Goal: Find contact information: Find contact information

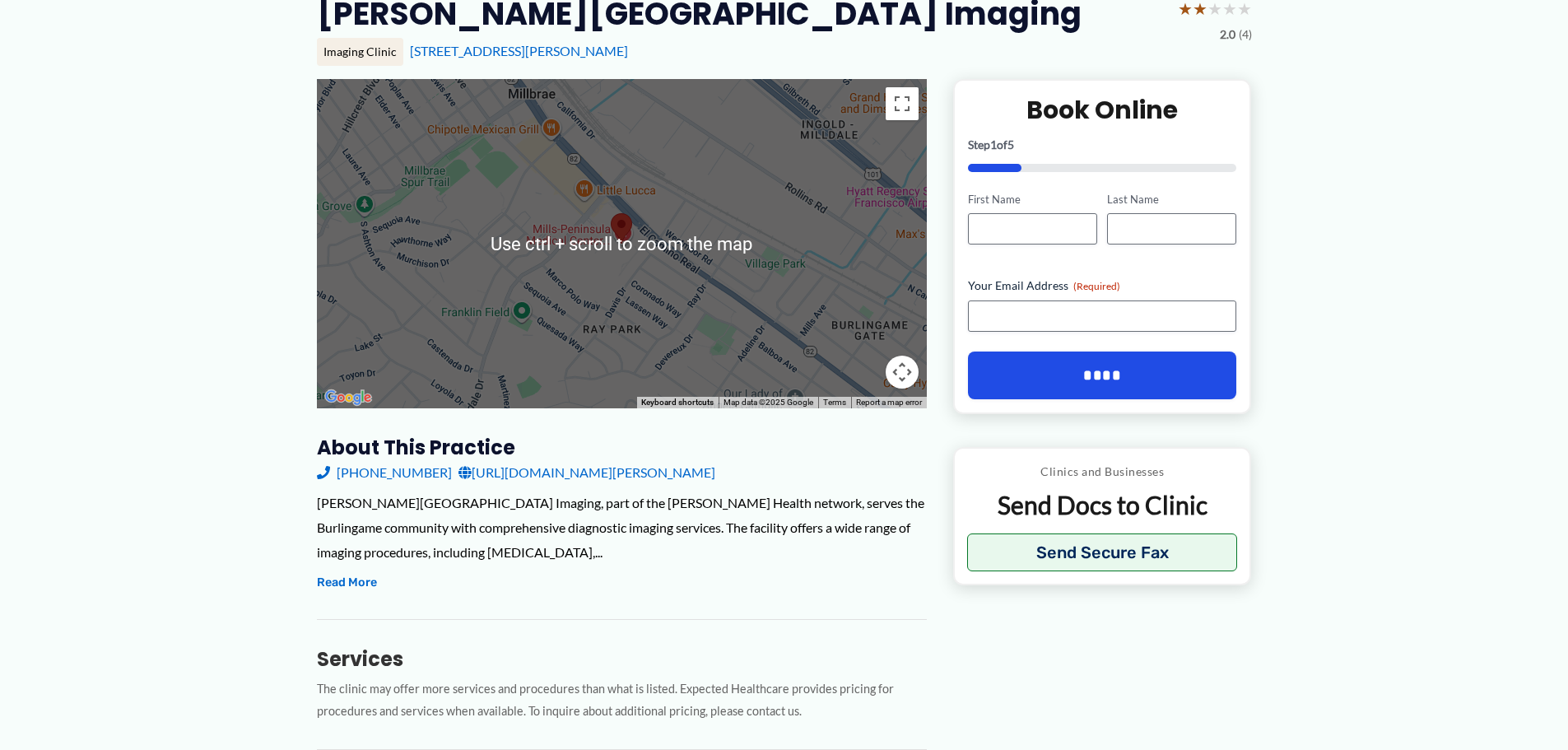
scroll to position [162, 0]
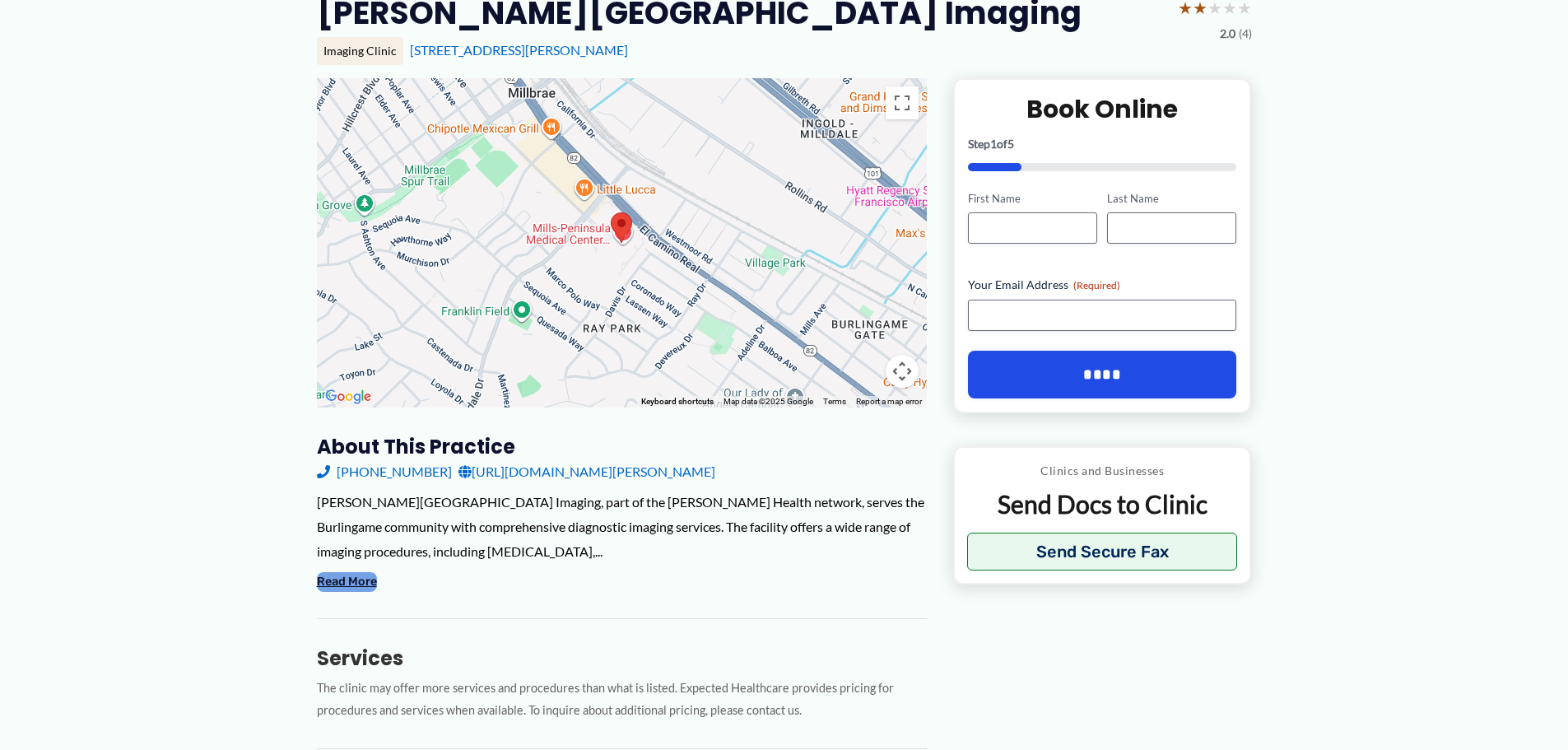
click at [352, 582] on button "Read More" at bounding box center [347, 582] width 61 height 20
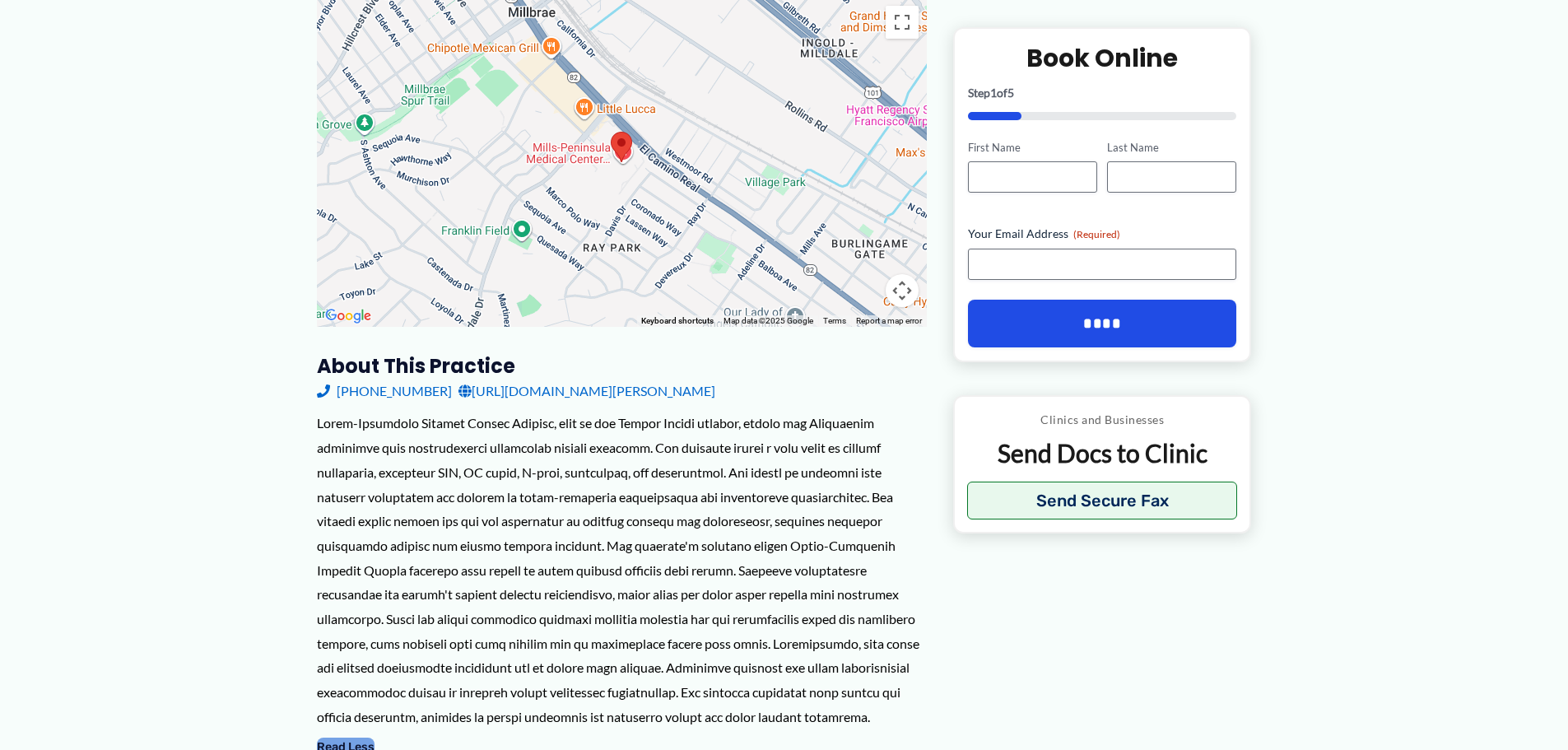
scroll to position [244, 0]
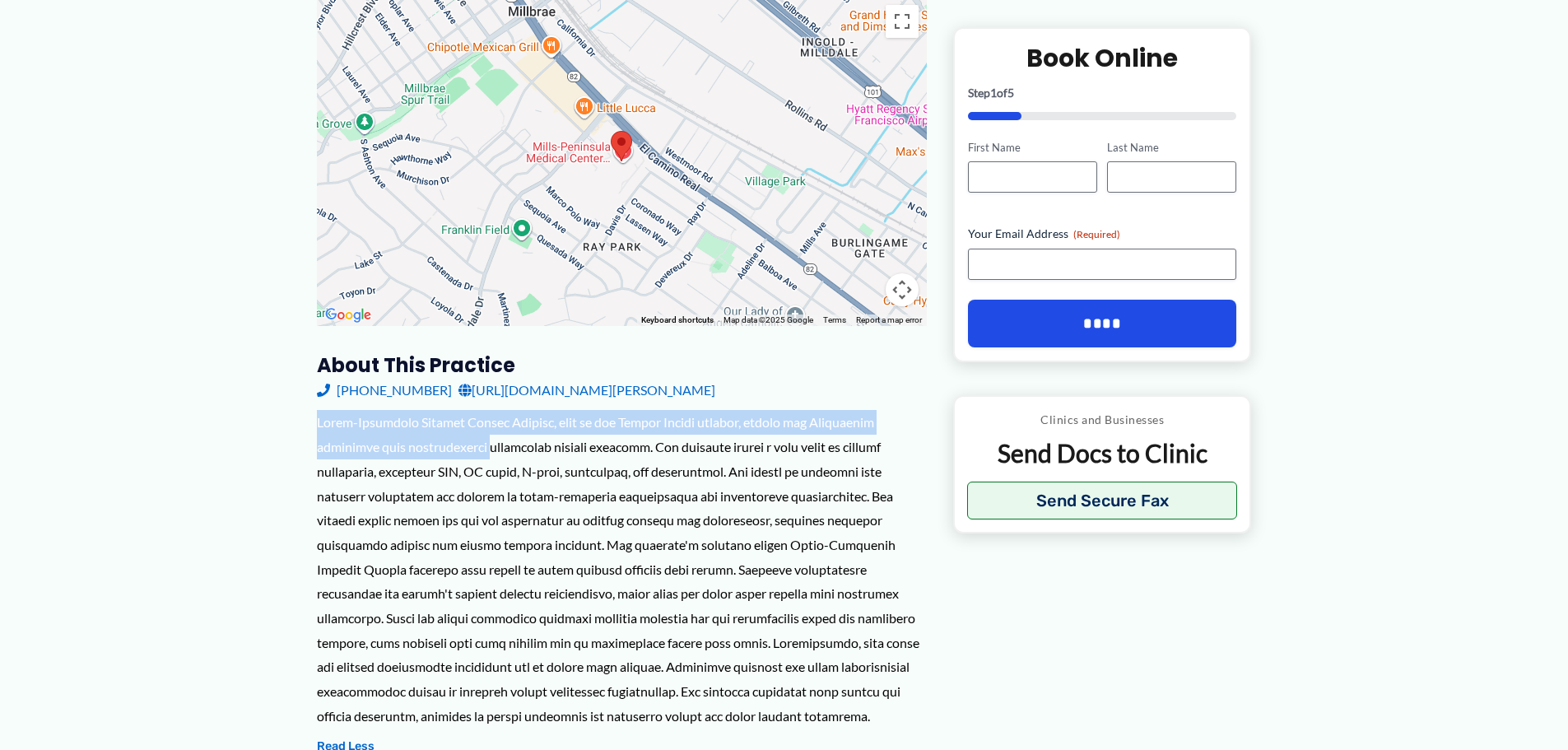
drag, startPoint x: 322, startPoint y: 421, endPoint x: 503, endPoint y: 438, distance: 181.8
click at [503, 438] on div at bounding box center [622, 569] width 610 height 318
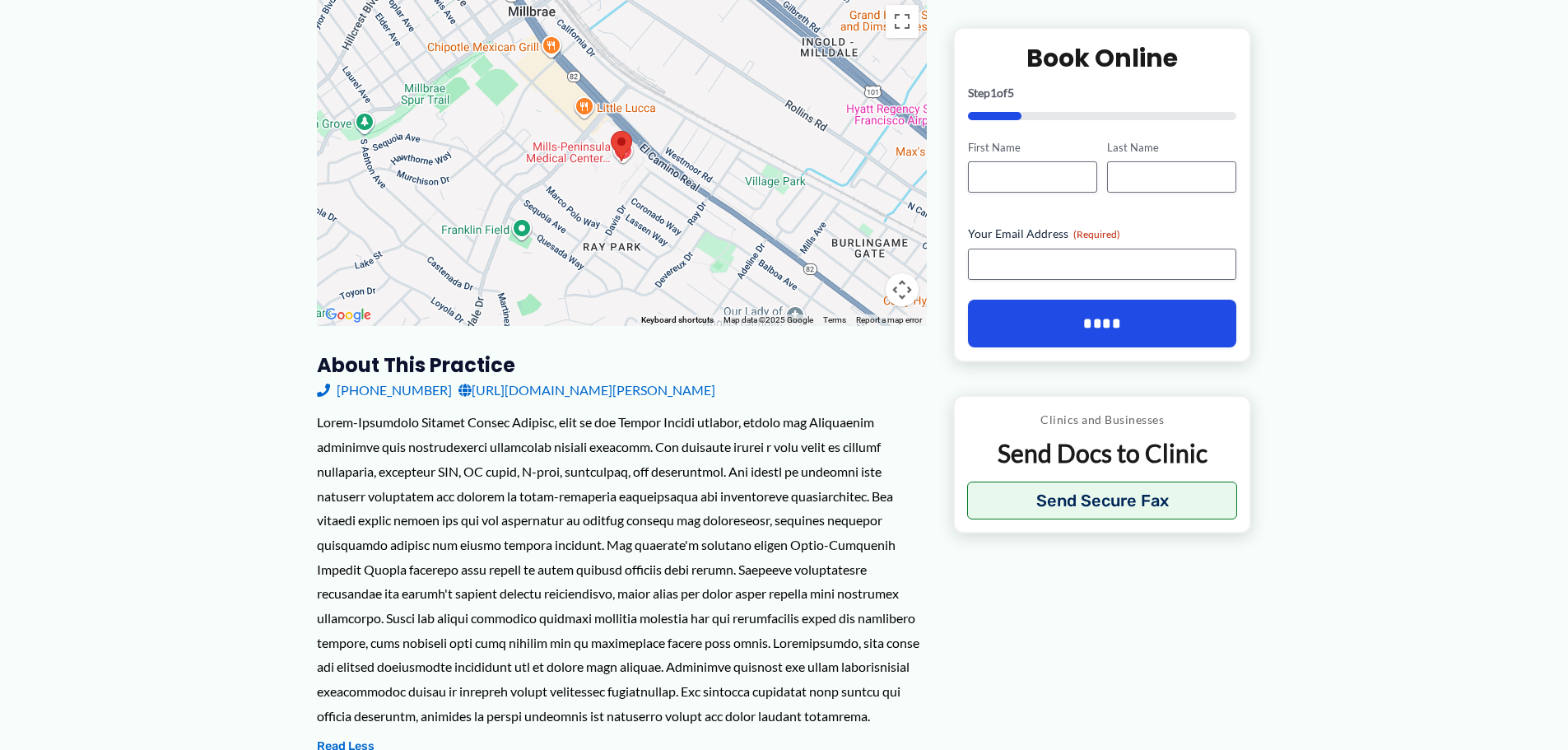
click at [541, 498] on div at bounding box center [622, 569] width 610 height 318
click at [411, 486] on div at bounding box center [622, 569] width 610 height 318
click at [647, 393] on link "[URL][DOMAIN_NAME][PERSON_NAME]" at bounding box center [586, 391] width 257 height 25
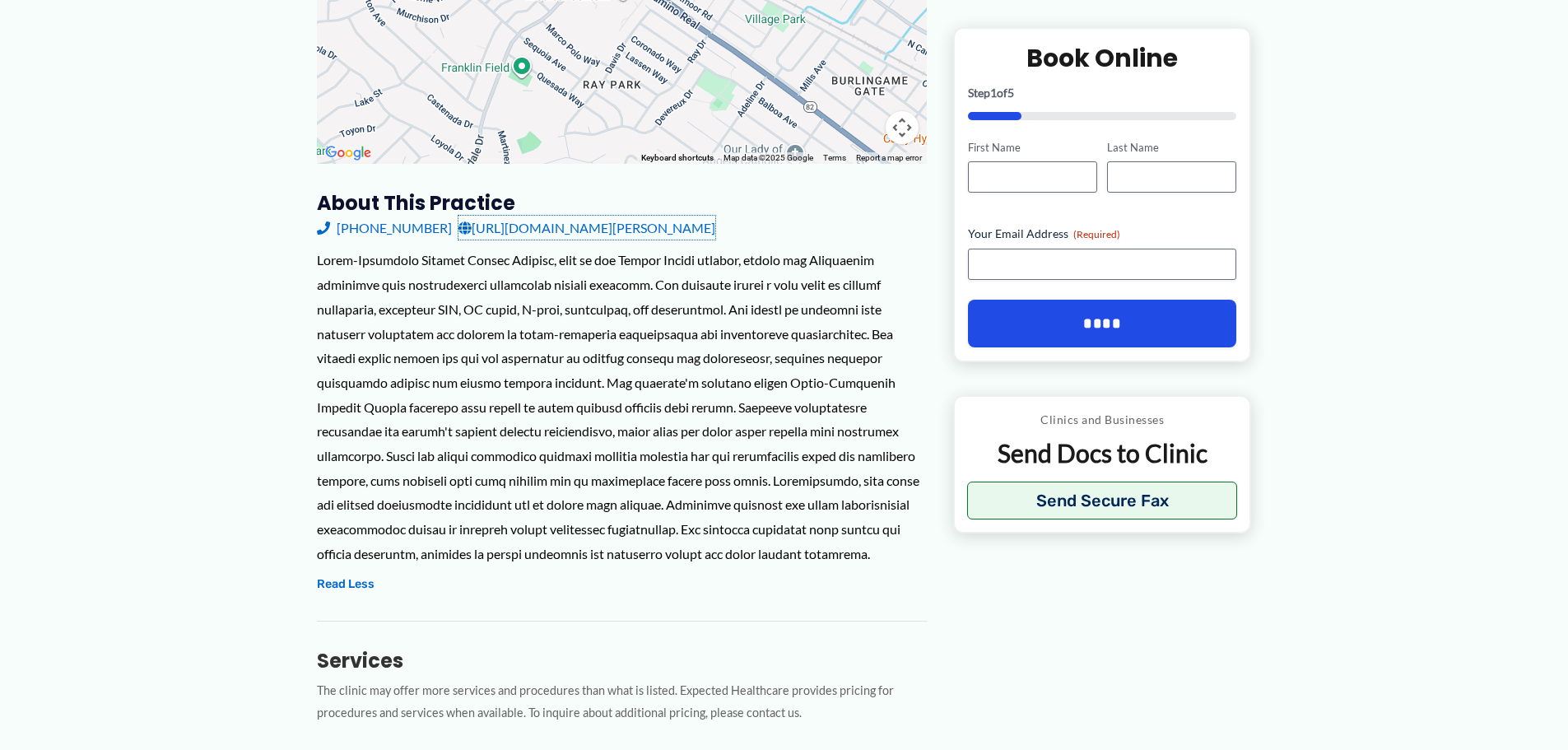
scroll to position [407, 0]
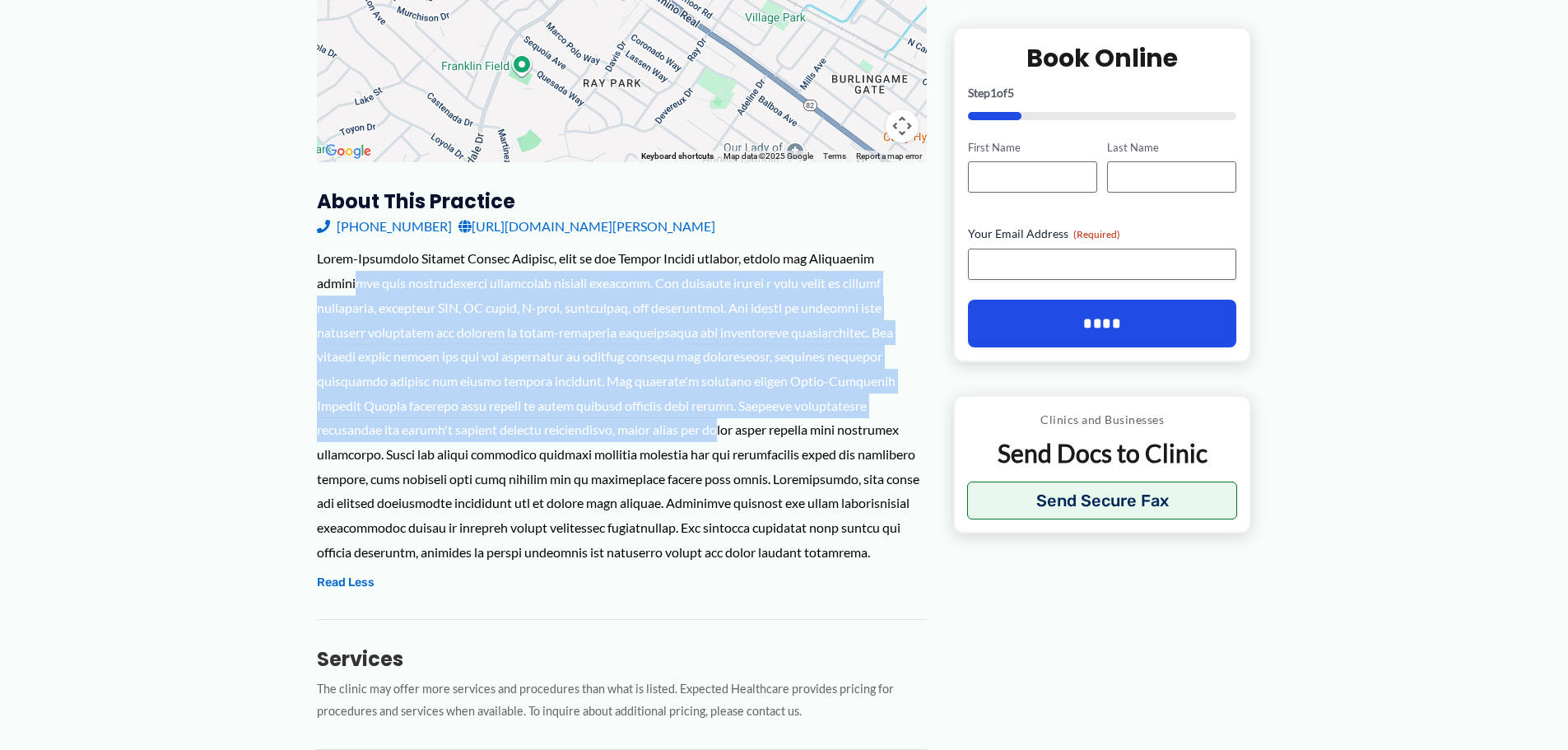
drag, startPoint x: 626, startPoint y: 419, endPoint x: 366, endPoint y: 286, distance: 292.0
click at [366, 286] on div at bounding box center [622, 405] width 610 height 318
click at [367, 303] on div at bounding box center [622, 405] width 610 height 318
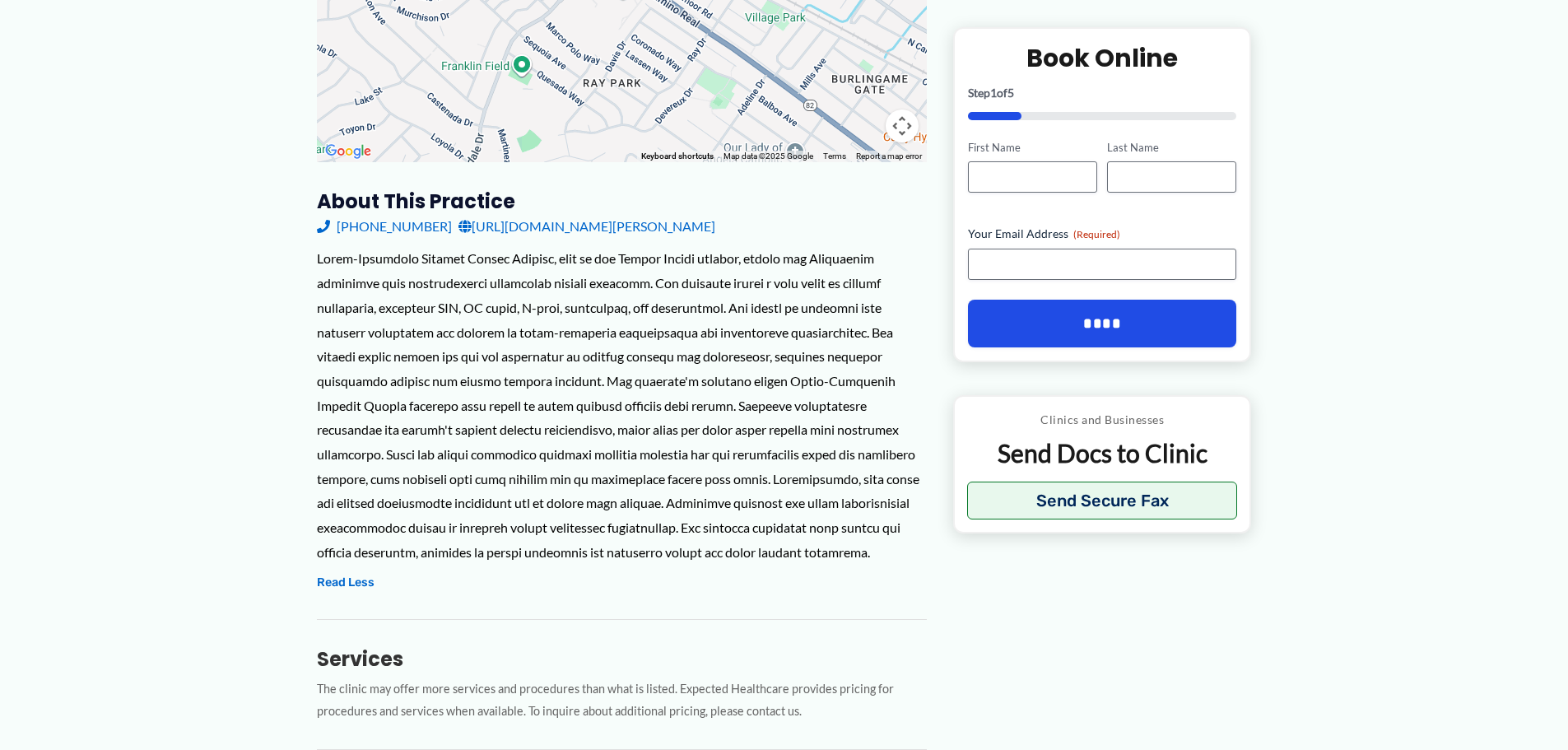
click at [384, 485] on div at bounding box center [622, 405] width 610 height 318
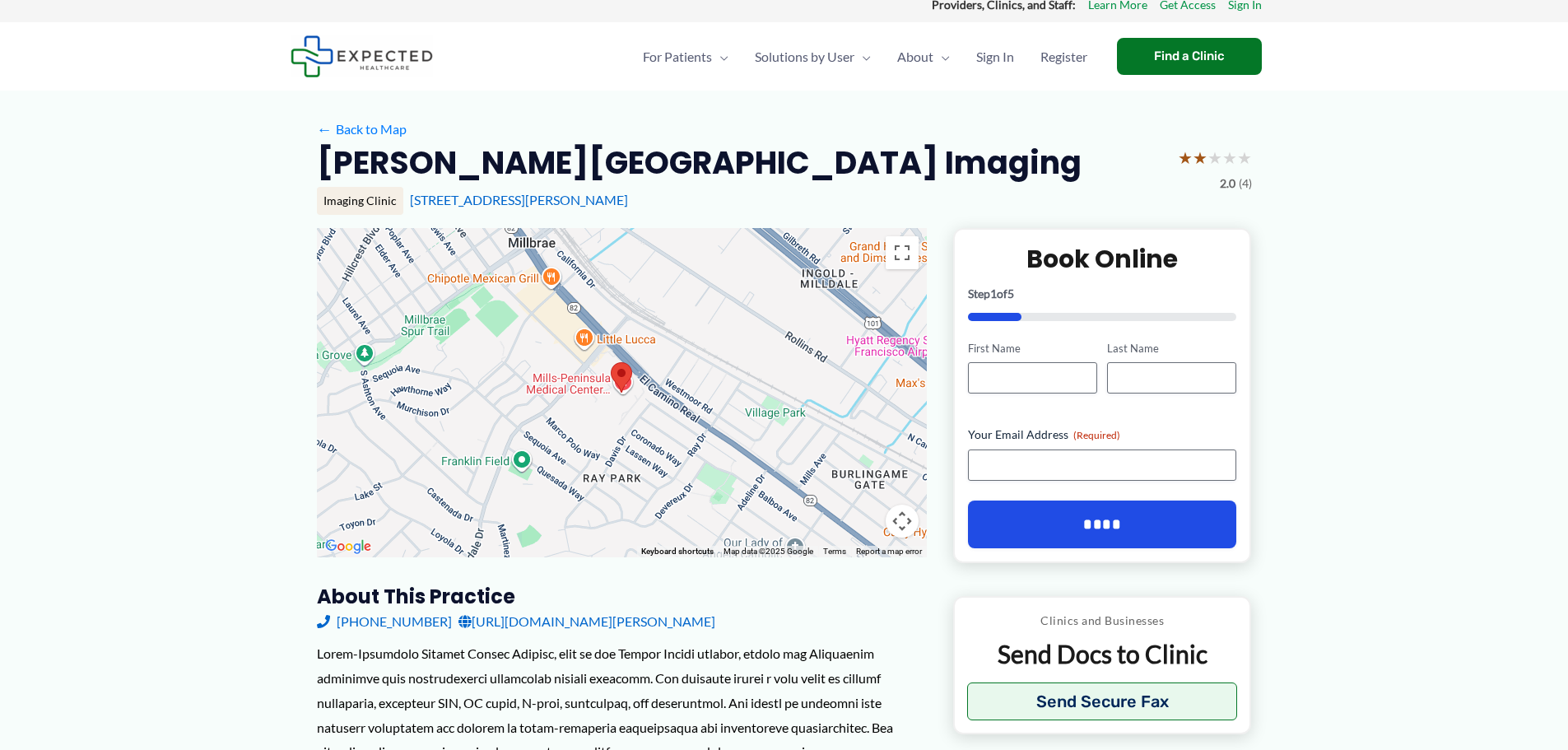
scroll to position [0, 0]
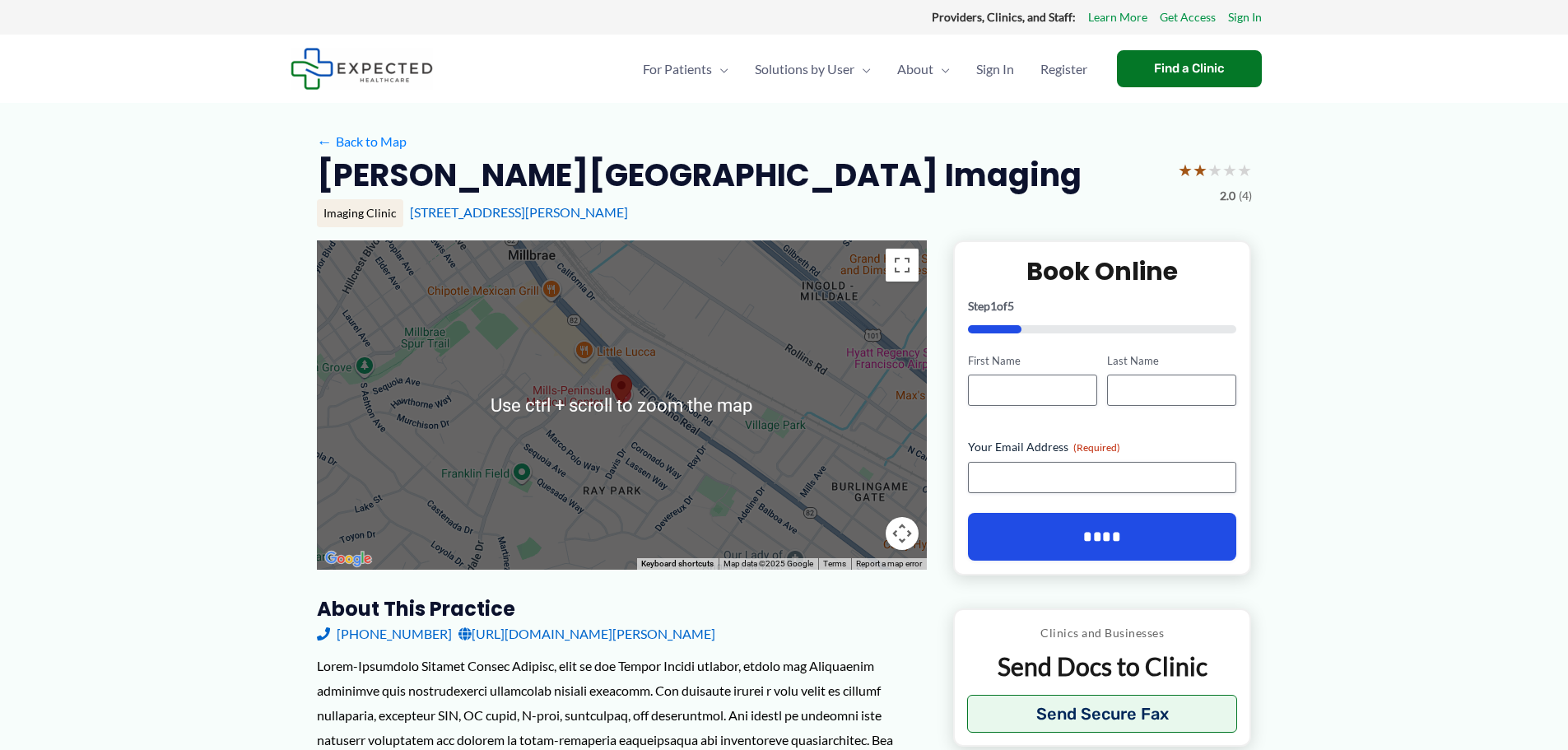
click at [365, 173] on h2 "[PERSON_NAME][GEOGRAPHIC_DATA] Imaging" at bounding box center [699, 174] width 764 height 40
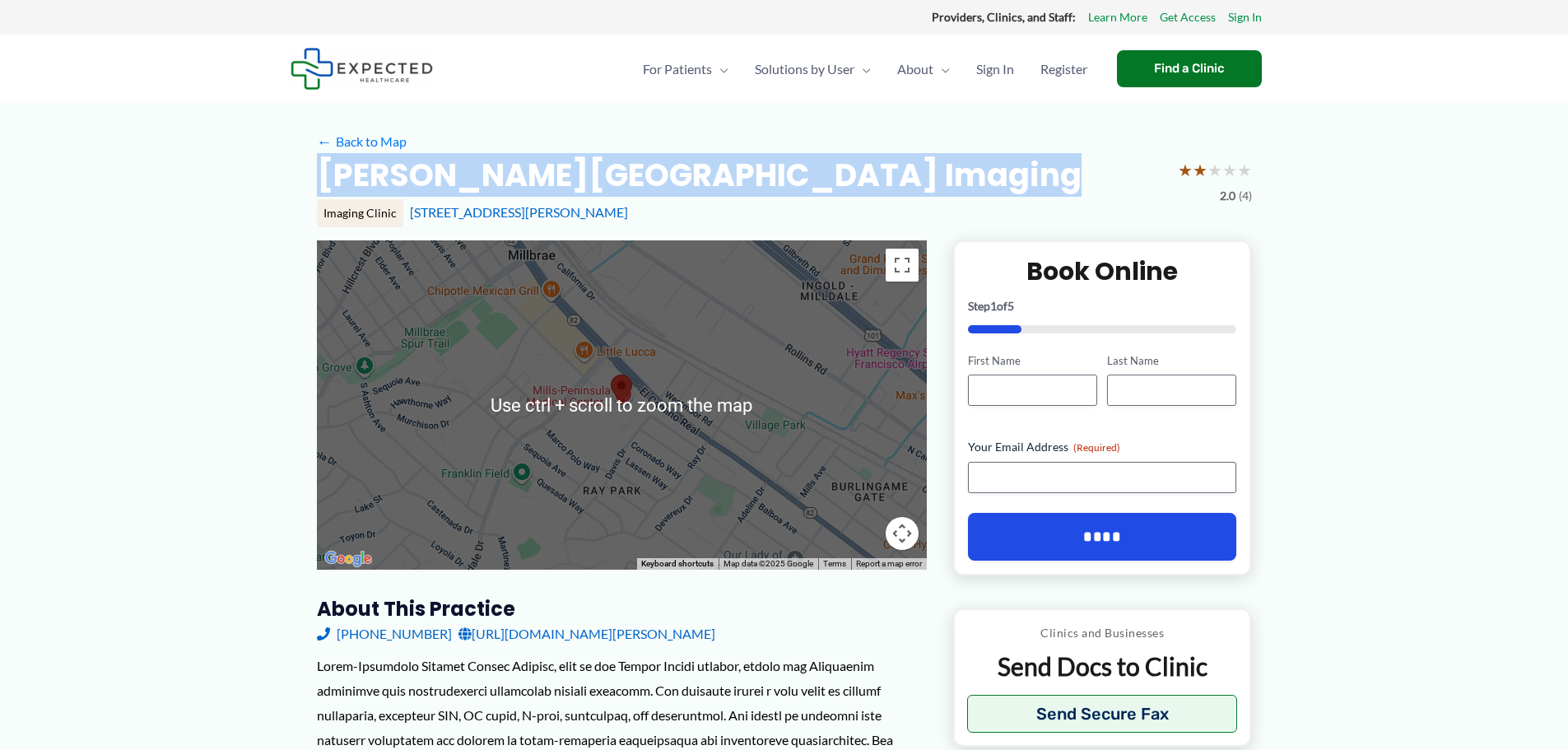
drag, startPoint x: 365, startPoint y: 173, endPoint x: 885, endPoint y: 169, distance: 520.0
click at [885, 169] on h2 "[PERSON_NAME][GEOGRAPHIC_DATA] Imaging" at bounding box center [699, 174] width 764 height 40
